Goal: Task Accomplishment & Management: Manage account settings

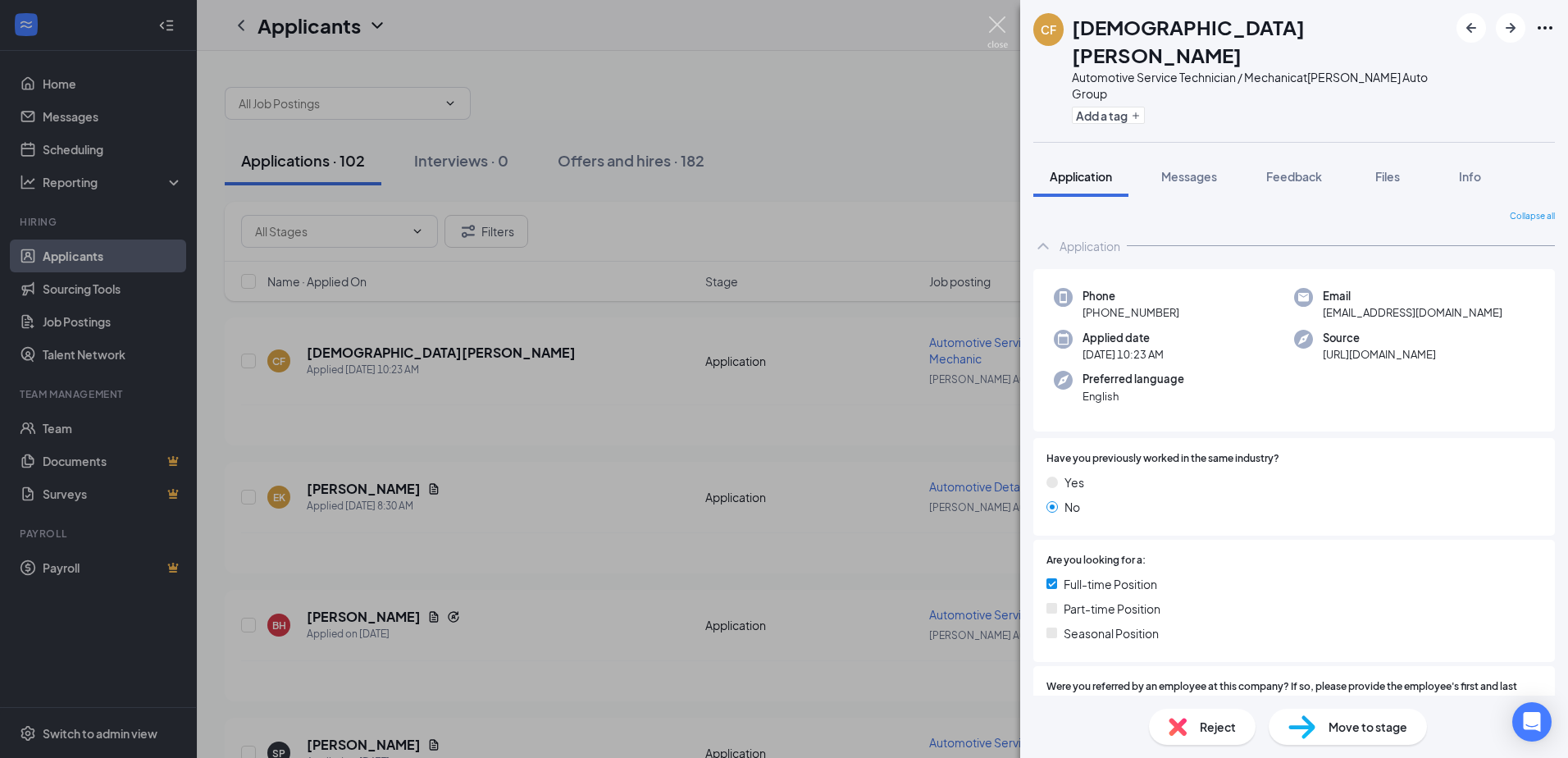
click at [1001, 23] on img at bounding box center [998, 32] width 21 height 32
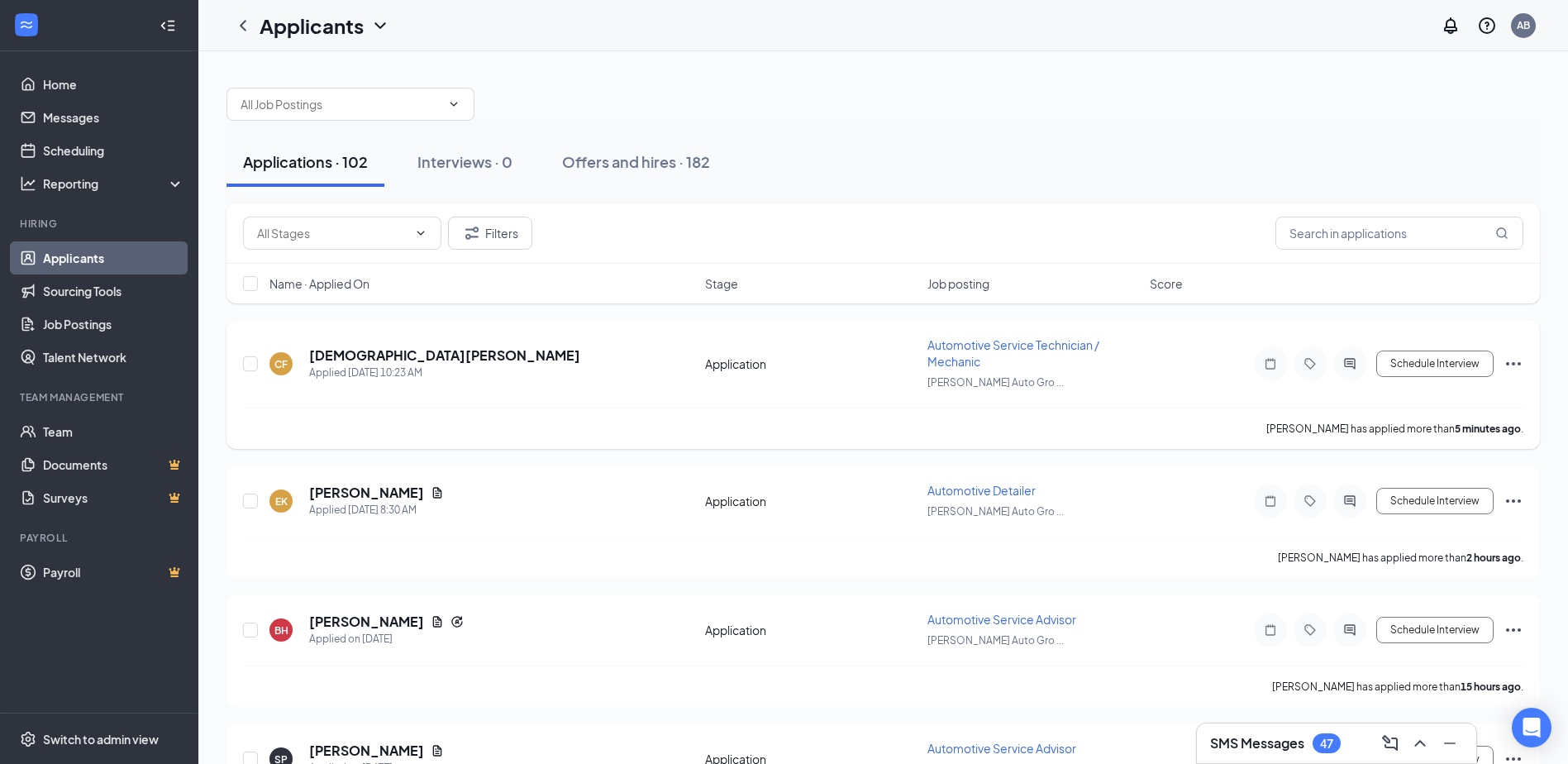
click at [971, 353] on span "Automotive Service Technician / Mechanic" at bounding box center [1013, 352] width 172 height 31
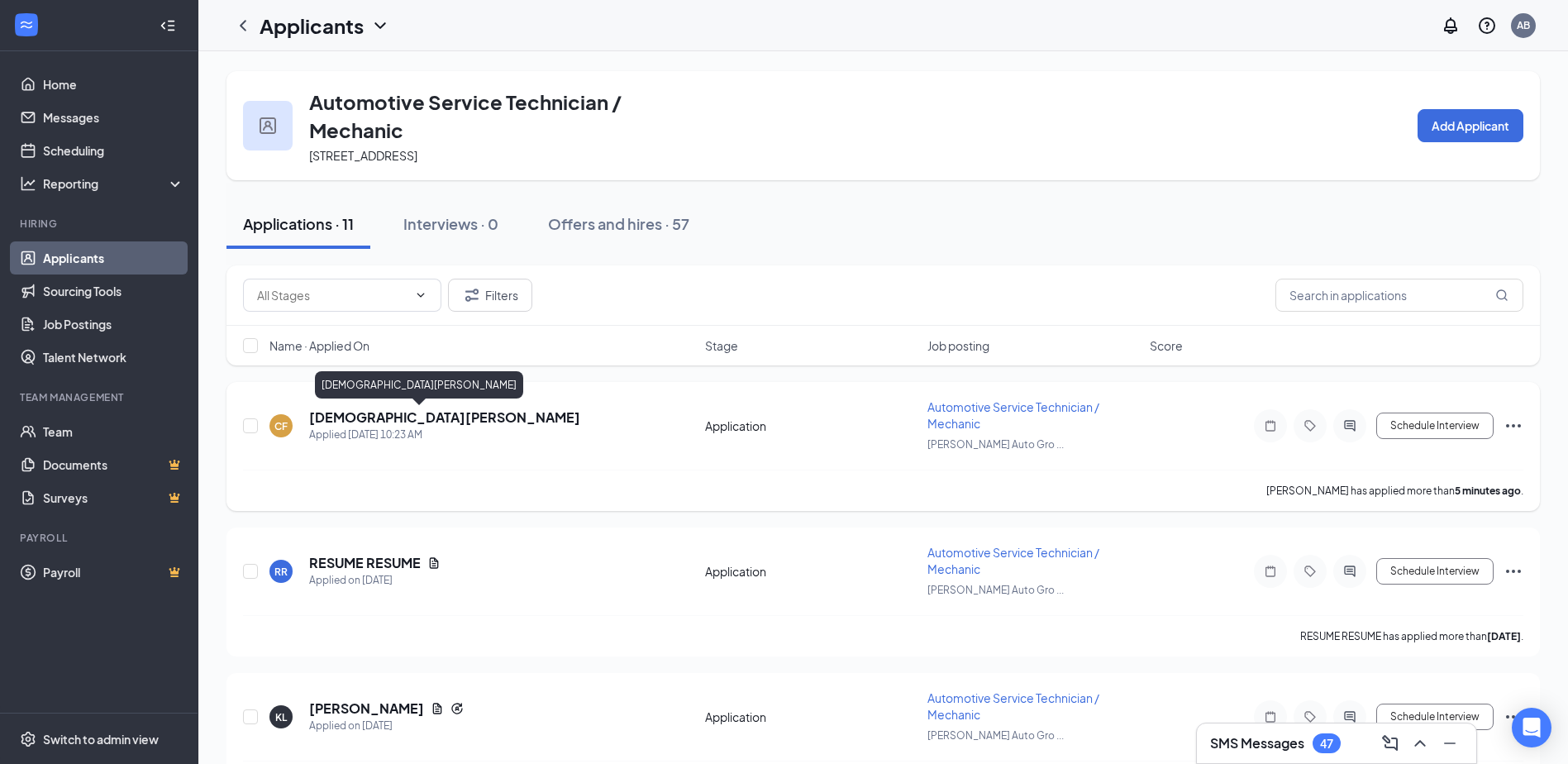
click at [385, 417] on h5 "[DEMOGRAPHIC_DATA][PERSON_NAME]" at bounding box center [444, 417] width 271 height 18
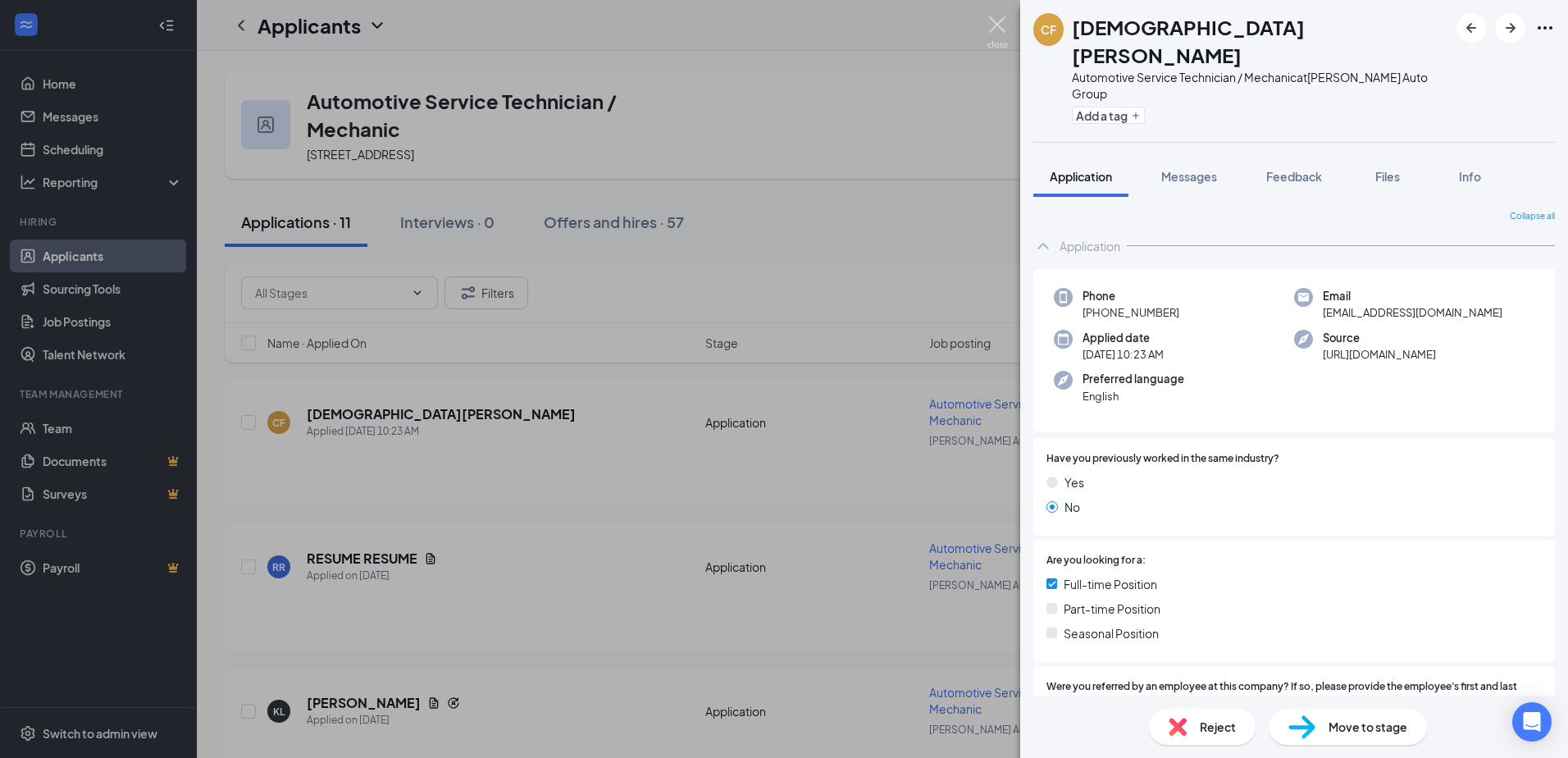
click at [994, 24] on img at bounding box center [998, 32] width 21 height 32
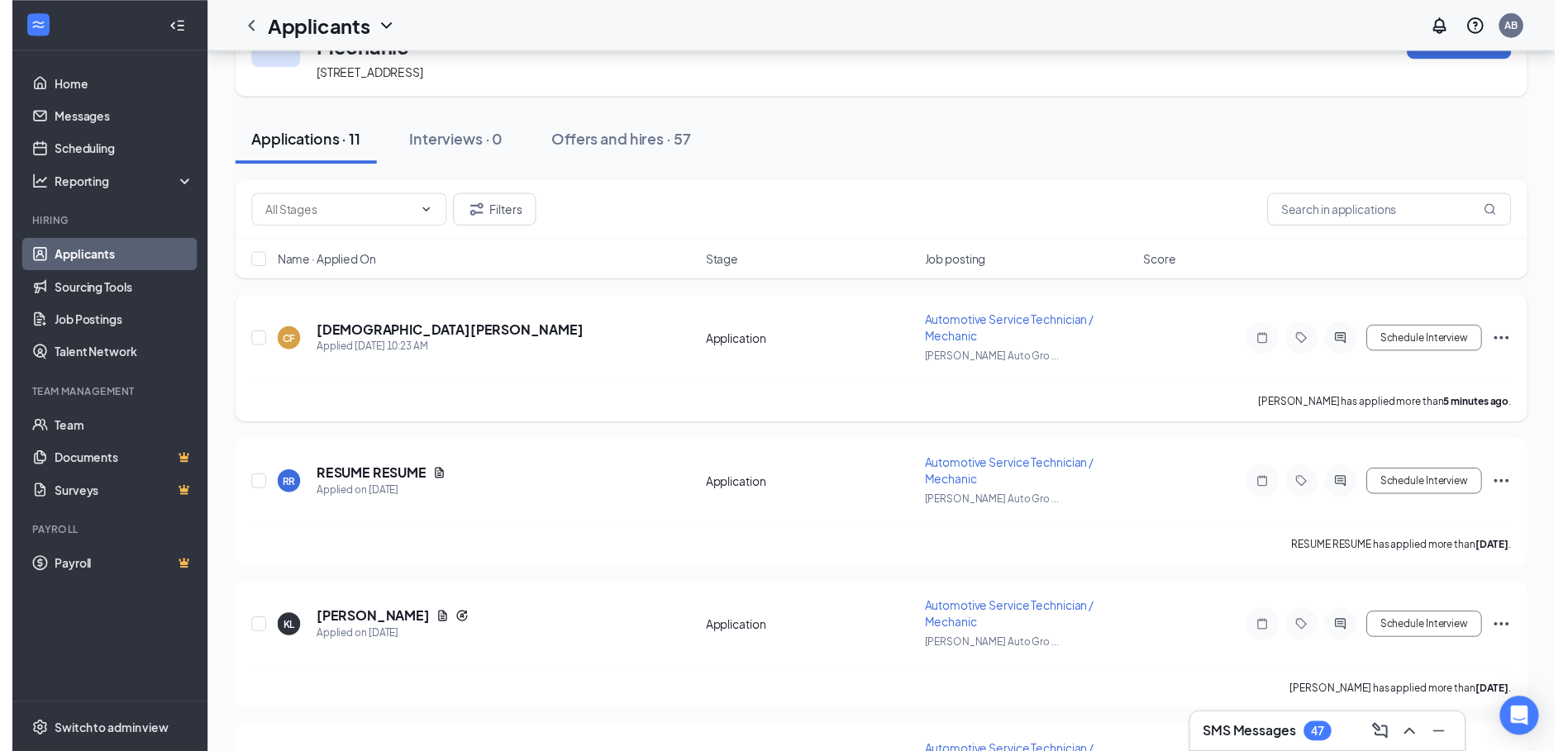
scroll to position [166, 0]
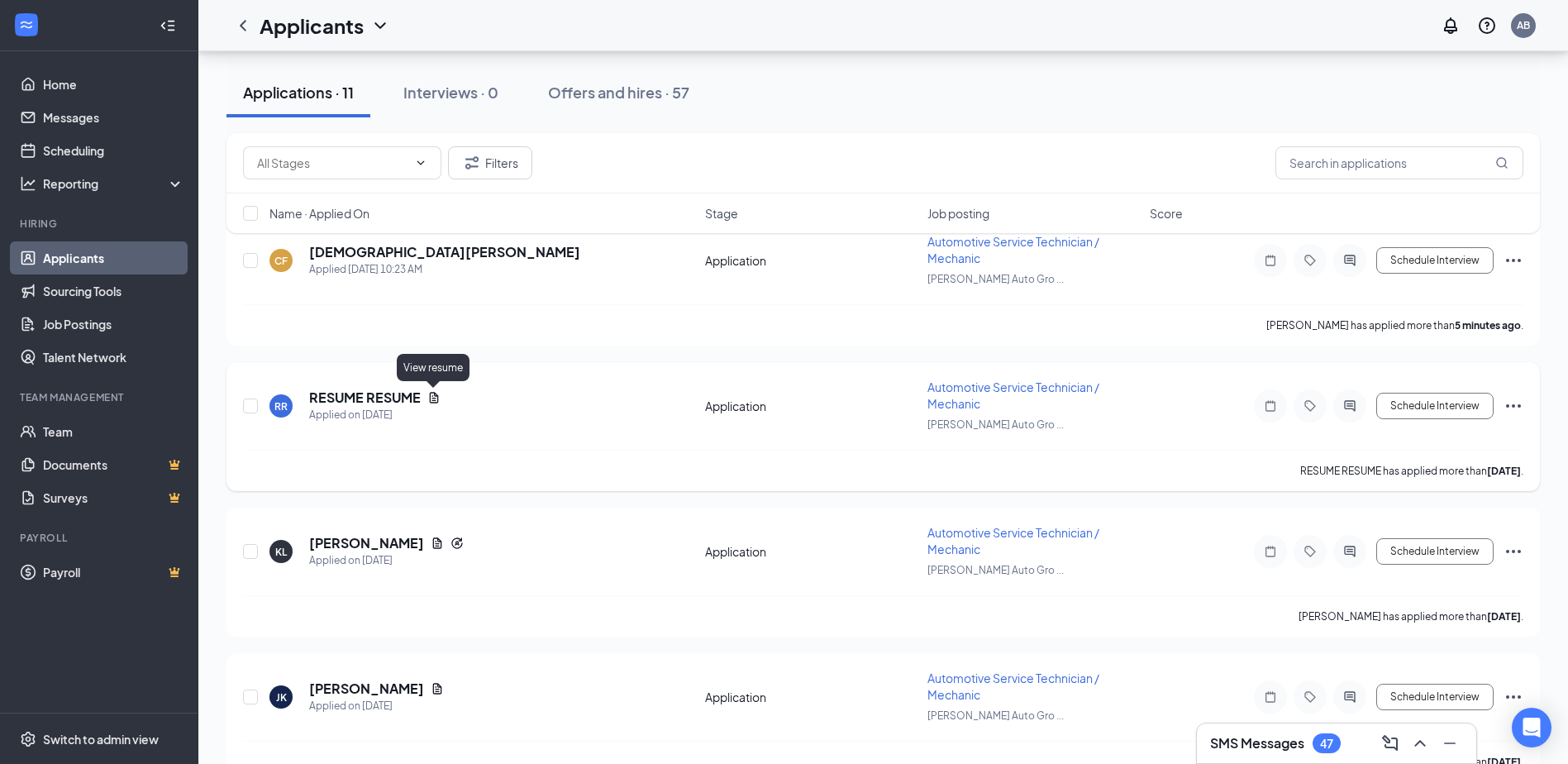
click at [430, 393] on icon "Document" at bounding box center [434, 397] width 9 height 11
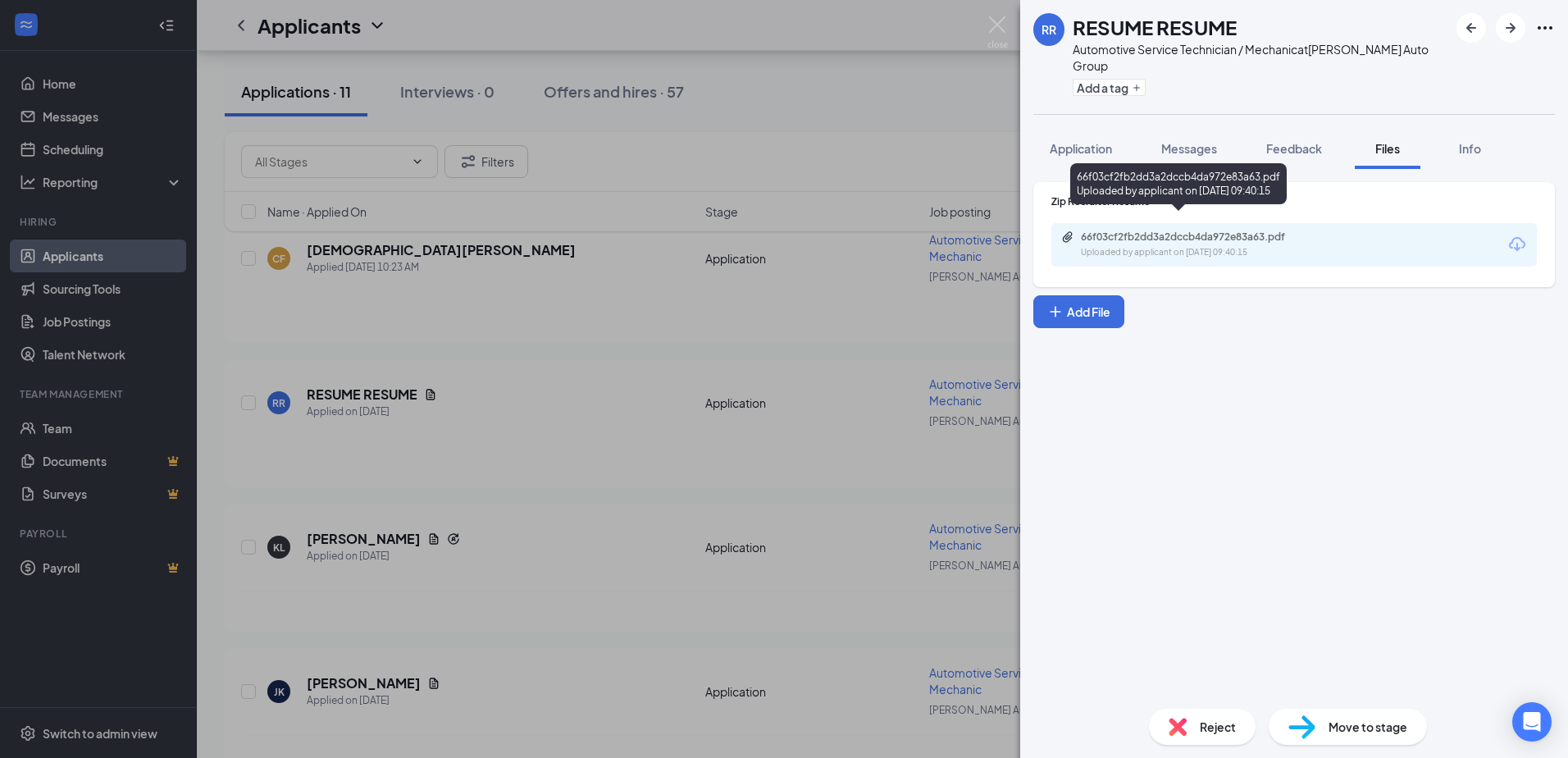
click at [1167, 230] on div "66f03cf2fb2dd3a2dccb4da972e83a63.pdf" at bounding box center [1196, 237] width 230 height 14
click at [992, 23] on img at bounding box center [998, 32] width 21 height 32
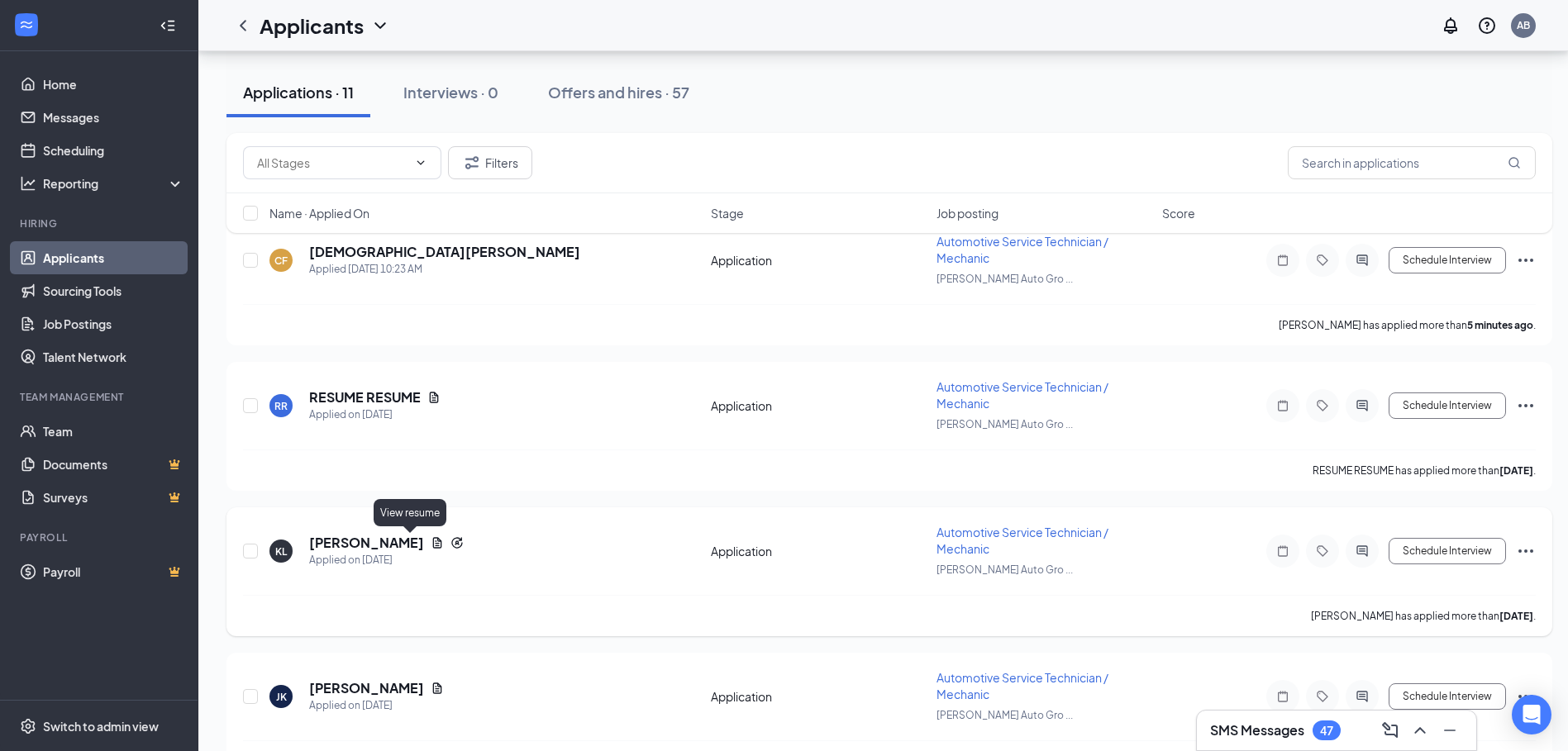
click at [433, 546] on icon "Document" at bounding box center [438, 543] width 9 height 11
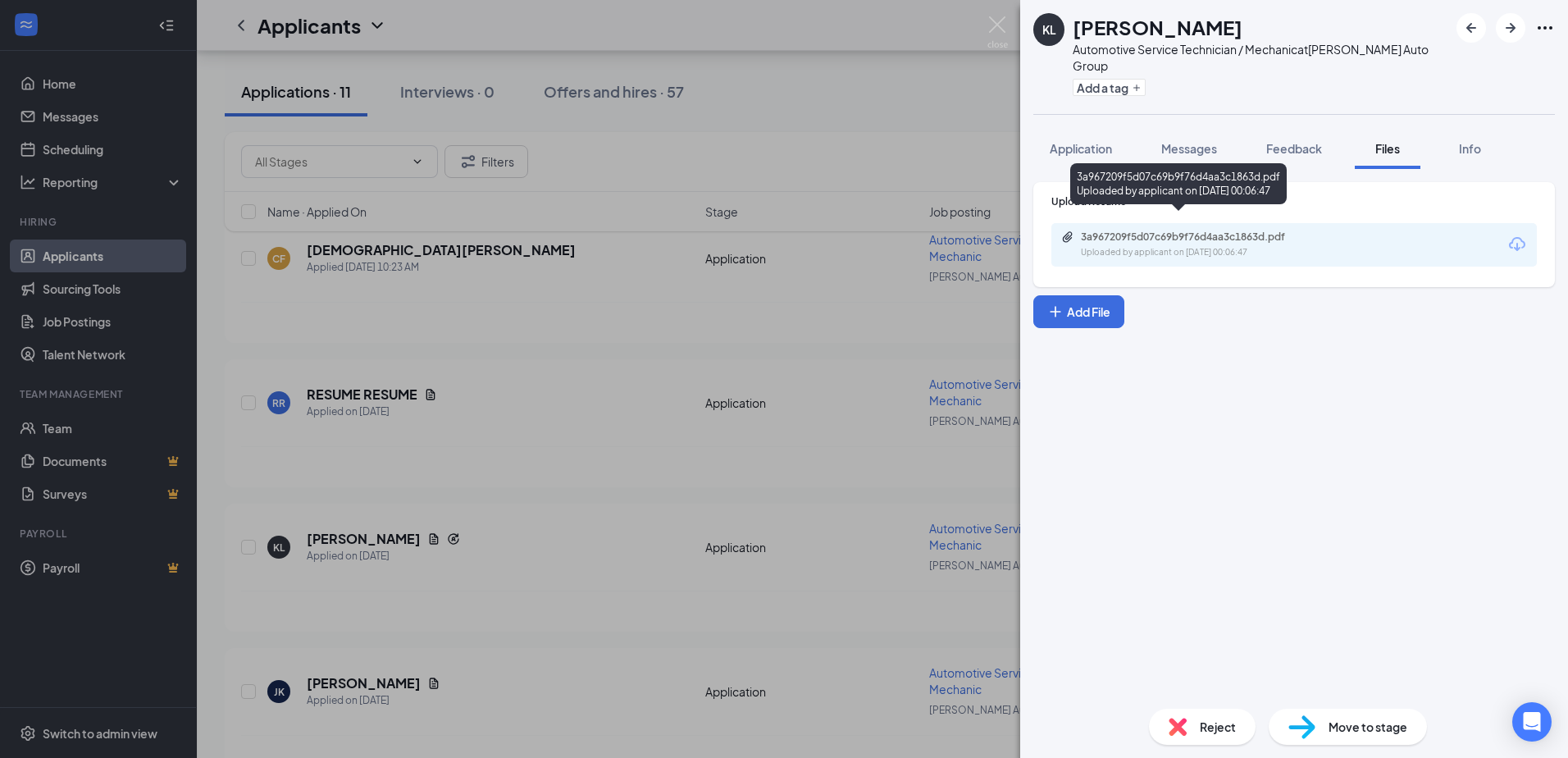
click at [1127, 246] on div "Uploaded by applicant on [DATE] 00:06:47" at bounding box center [1204, 252] width 246 height 14
click at [1001, 24] on img at bounding box center [998, 32] width 21 height 32
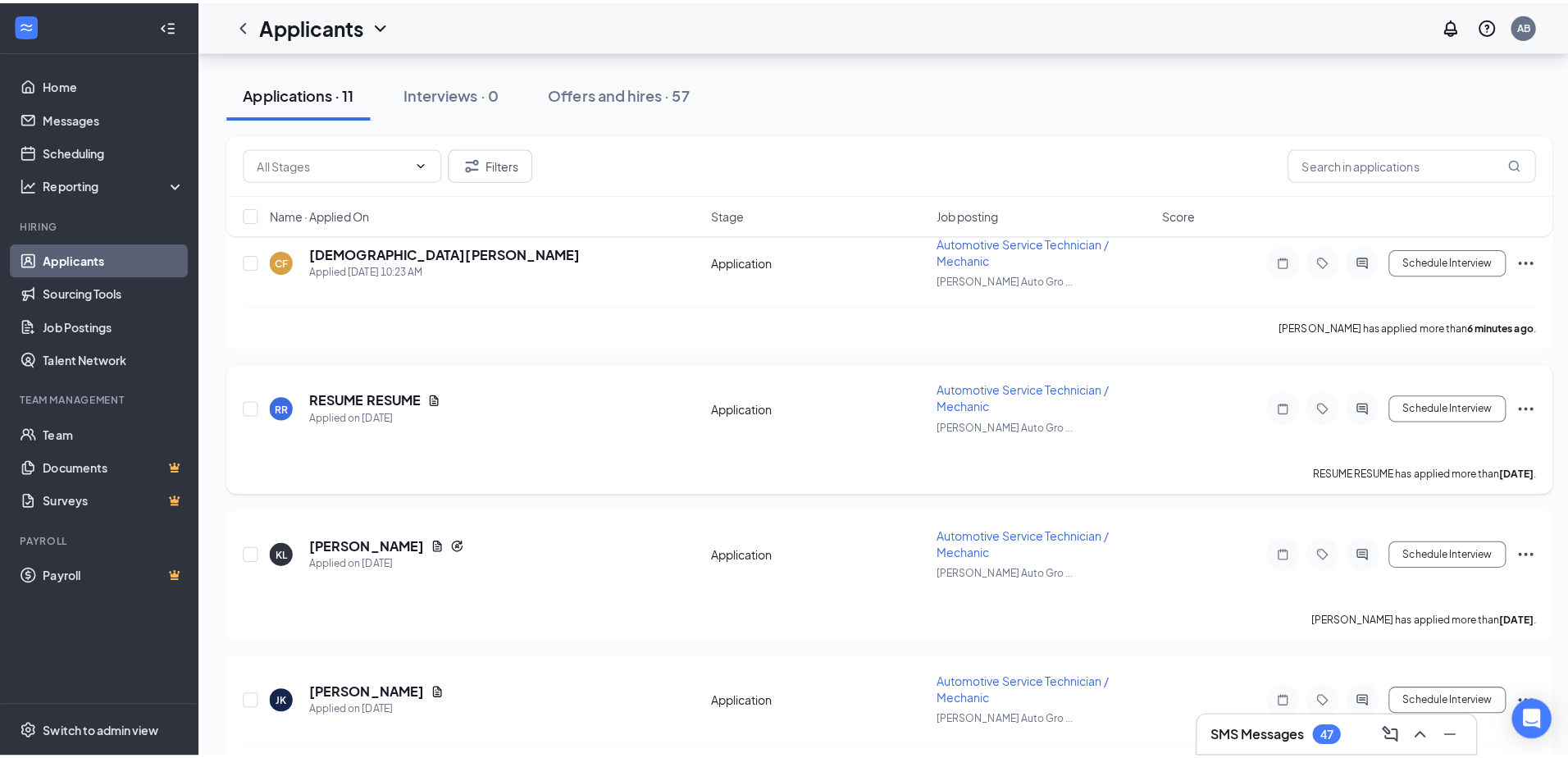
scroll to position [246, 0]
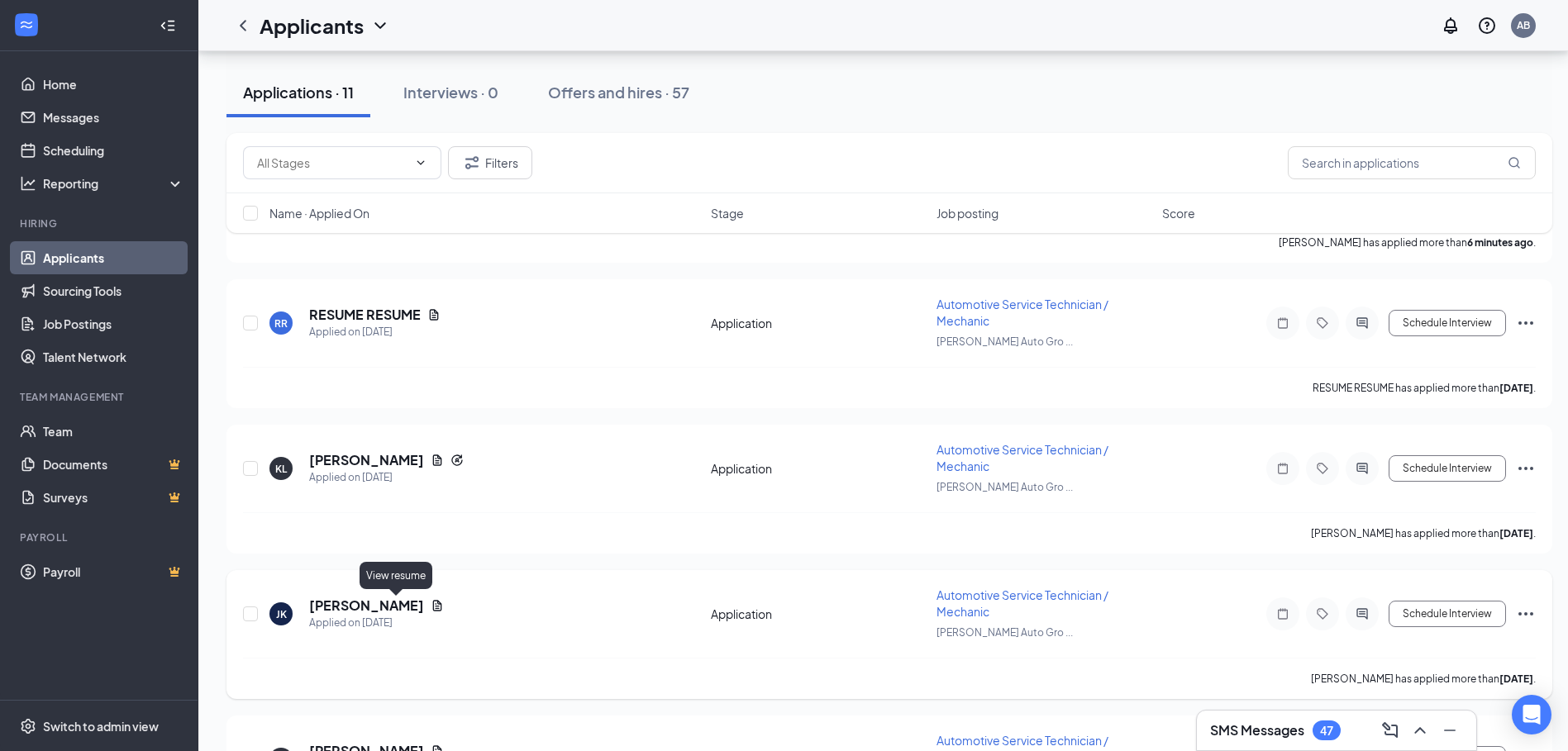
click at [431, 604] on icon "Document" at bounding box center [437, 605] width 14 height 14
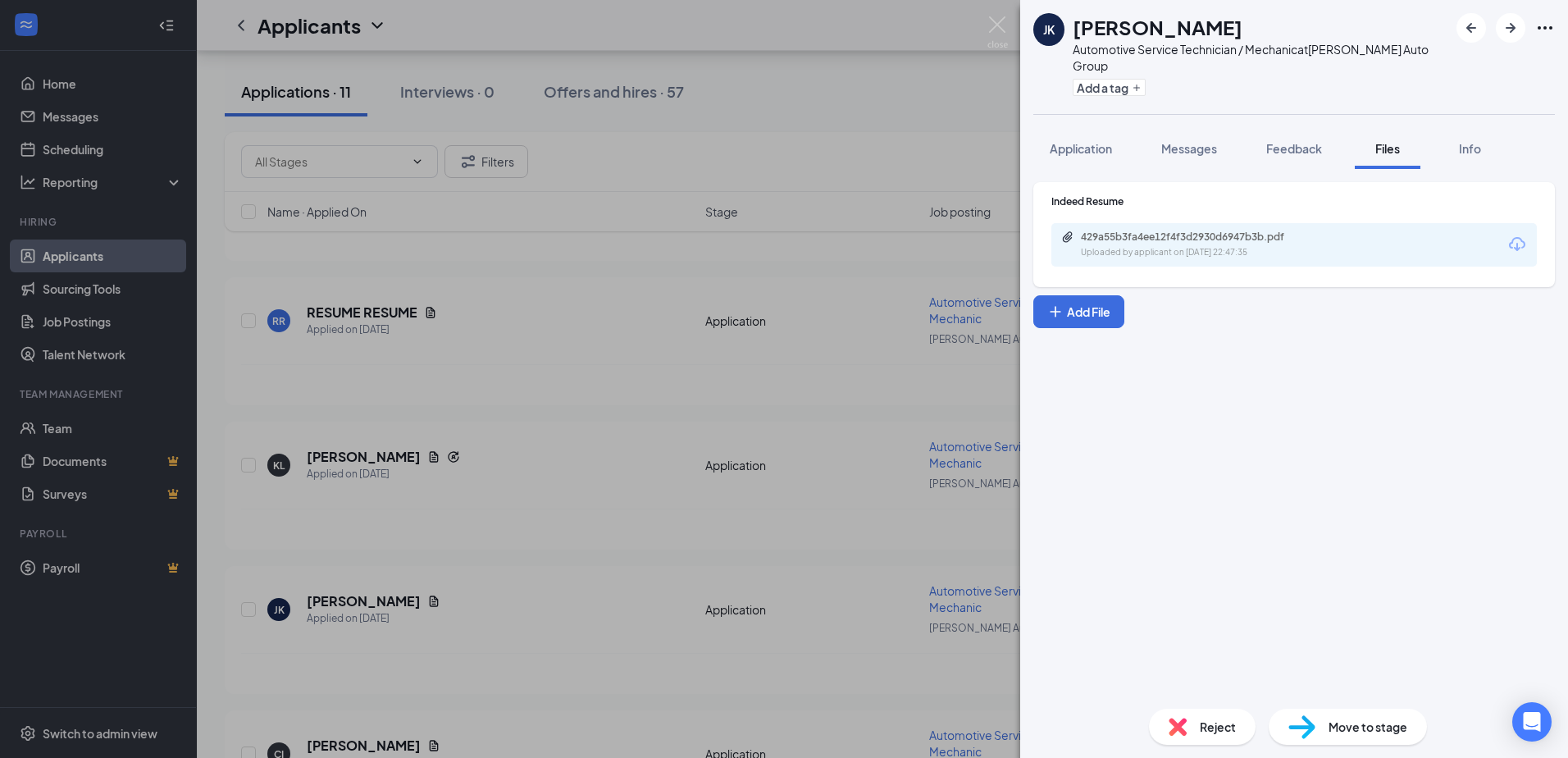
click at [1129, 230] on div "429a55b3fa4ee12f4f3d2930d6947b3b.pdf Uploaded by applicant on [DATE] 22:47:35" at bounding box center [1194, 245] width 266 height 29
